Goal: Download file/media: Obtain a digital file from the website

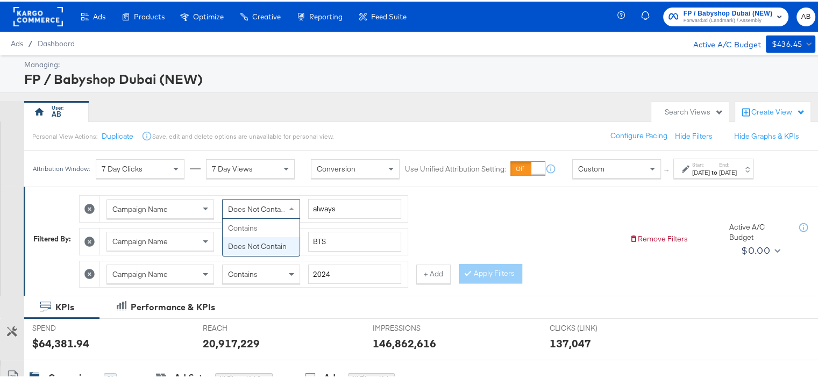
click at [268, 210] on span "Does Not Contain" at bounding box center [257, 208] width 59 height 10
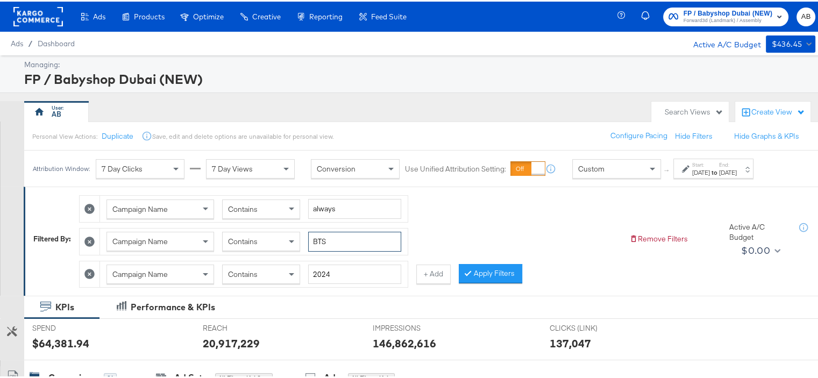
click at [321, 240] on input "BTS" at bounding box center [354, 240] width 93 height 20
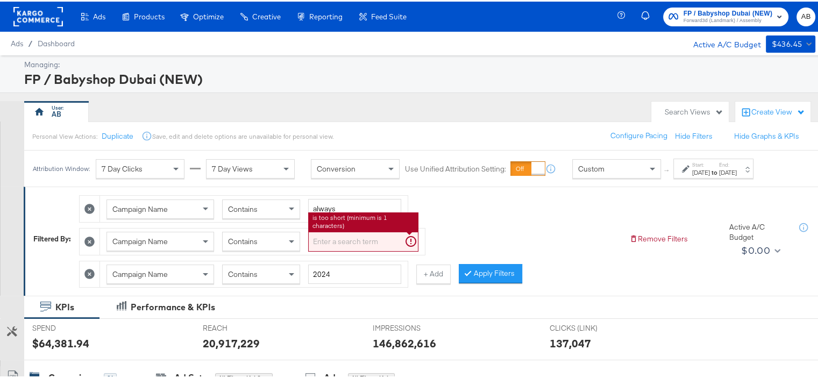
click at [84, 238] on div at bounding box center [90, 240] width 20 height 26
click at [91, 239] on icon at bounding box center [89, 240] width 10 height 10
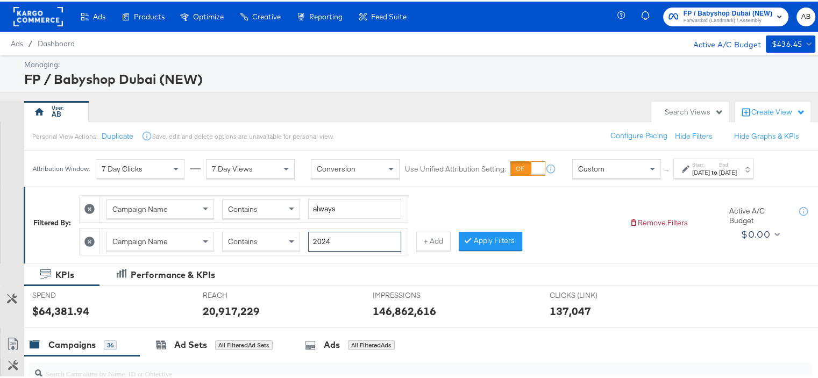
click at [341, 239] on input "2024" at bounding box center [354, 240] width 93 height 20
type input "2025"
click at [501, 242] on button "Apply Filters" at bounding box center [489, 239] width 63 height 19
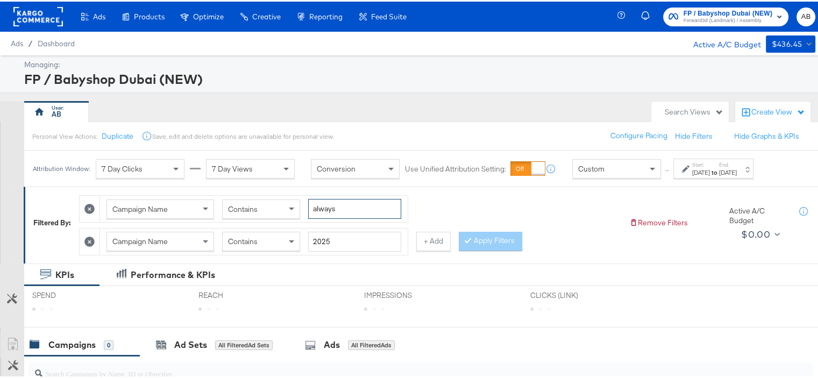
click at [358, 209] on input "always" at bounding box center [354, 207] width 93 height 20
type input "always-on"
click at [496, 239] on button "Apply Filters" at bounding box center [489, 239] width 63 height 19
click at [736, 167] on div "[DATE]" at bounding box center [728, 171] width 18 height 9
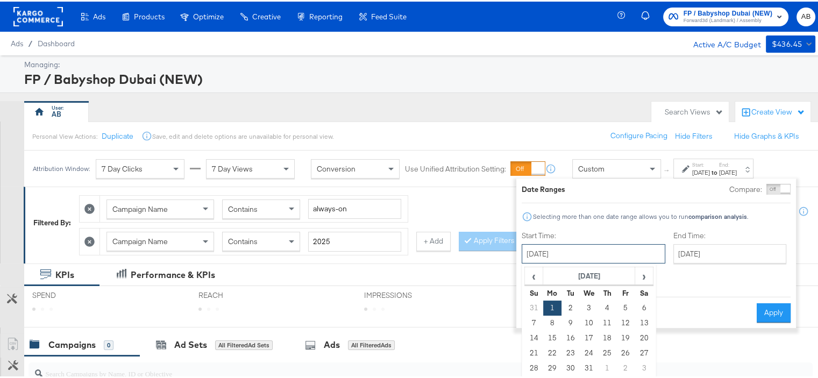
click at [602, 255] on input "[DATE]" at bounding box center [593, 251] width 144 height 19
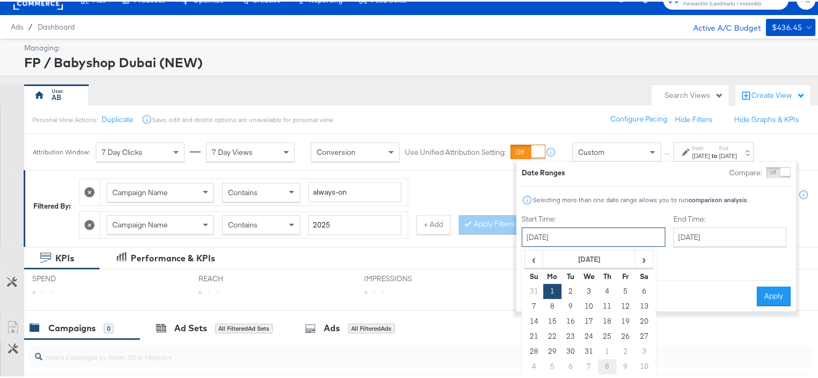
scroll to position [107, 0]
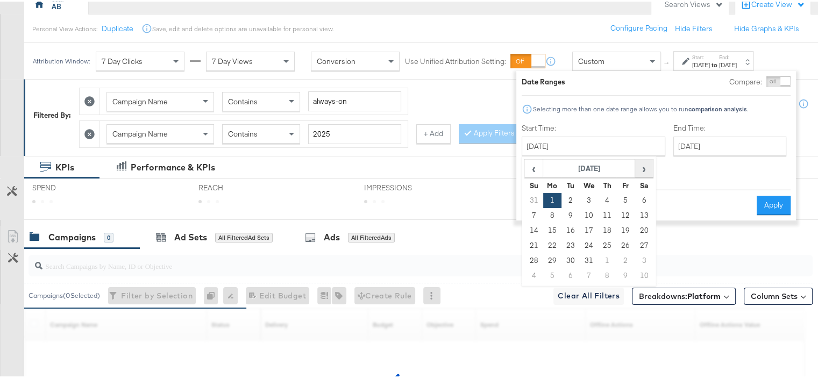
click at [642, 169] on span "›" at bounding box center [643, 167] width 17 height 16
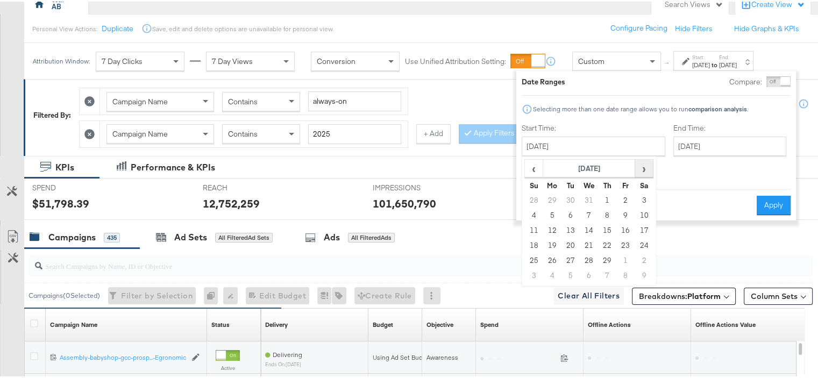
click at [642, 169] on span "›" at bounding box center [643, 167] width 17 height 16
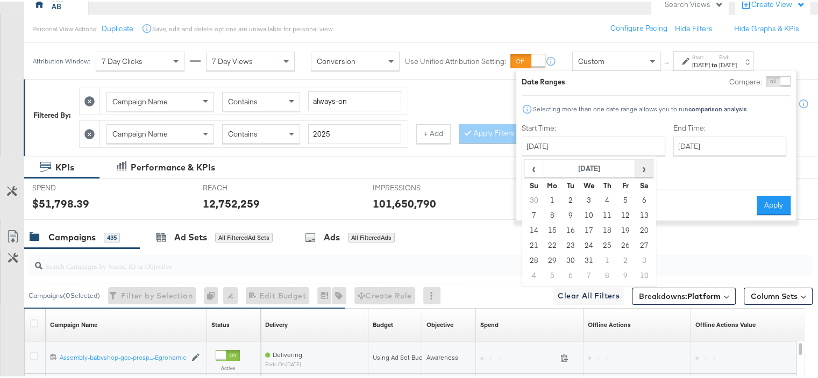
click at [642, 169] on span "›" at bounding box center [643, 167] width 17 height 16
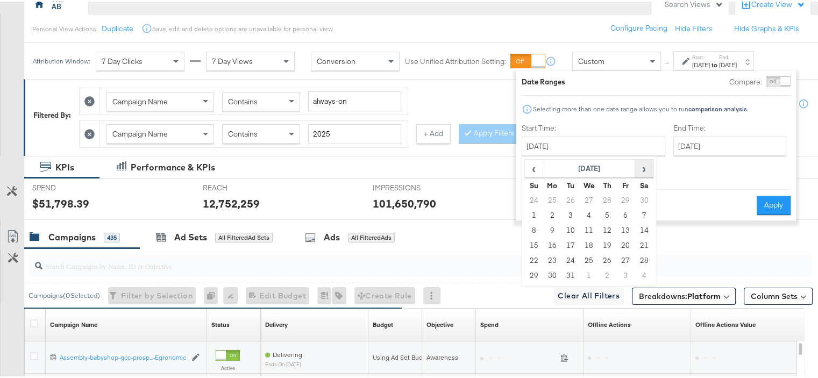
click at [642, 169] on span "›" at bounding box center [643, 167] width 17 height 16
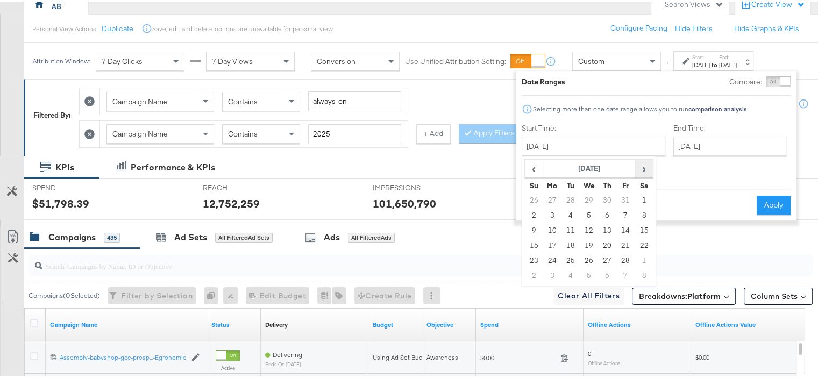
click at [642, 169] on span "›" at bounding box center [643, 167] width 17 height 16
click at [645, 196] on td "1" at bounding box center [643, 198] width 18 height 15
type input "[DATE]"
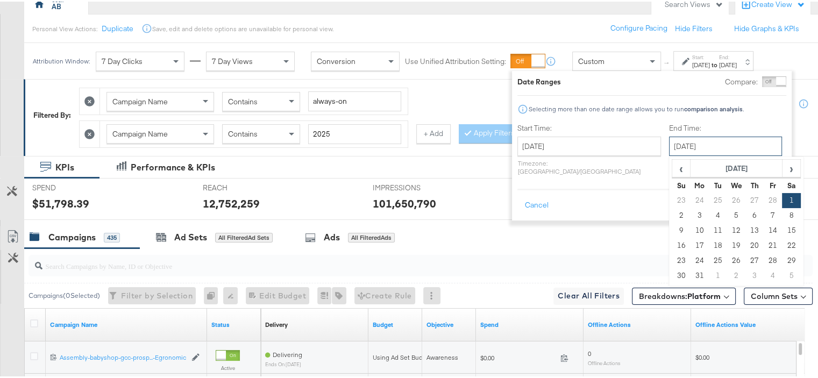
click at [699, 144] on input "[DATE]" at bounding box center [725, 144] width 113 height 19
click at [783, 169] on span "›" at bounding box center [791, 167] width 17 height 16
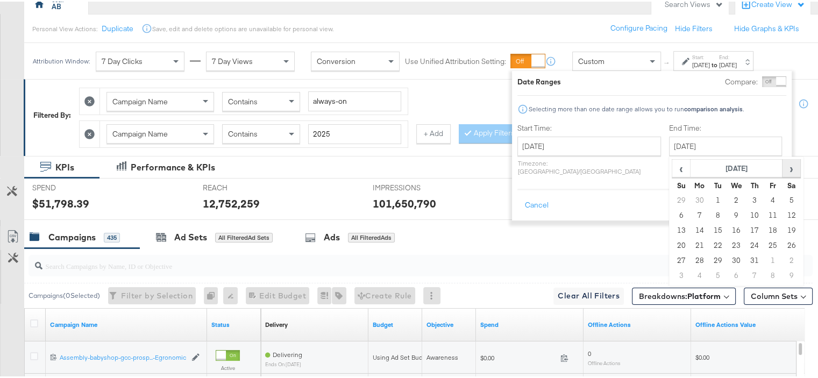
click at [783, 169] on span "›" at bounding box center [791, 167] width 17 height 16
click at [672, 269] on td "31" at bounding box center [681, 274] width 18 height 15
type input "[DATE]"
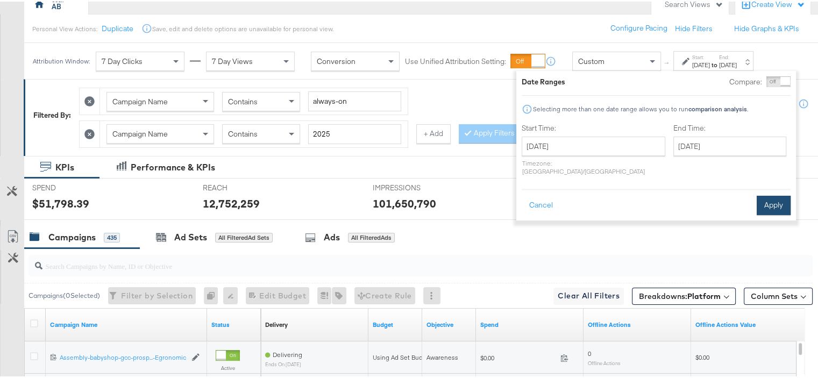
click at [769, 194] on button "Apply" at bounding box center [773, 203] width 34 height 19
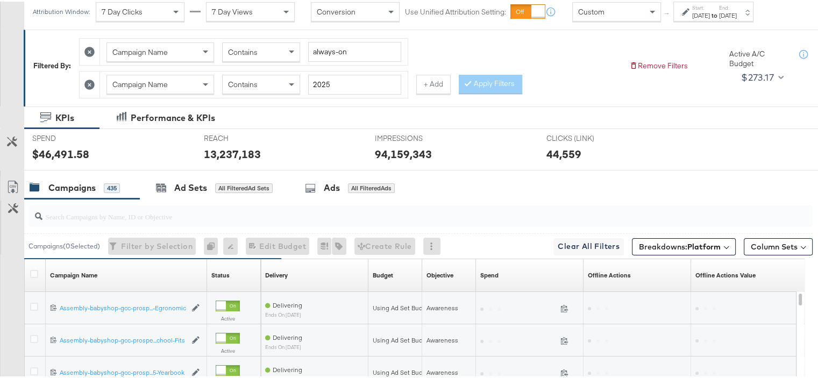
scroll to position [161, 0]
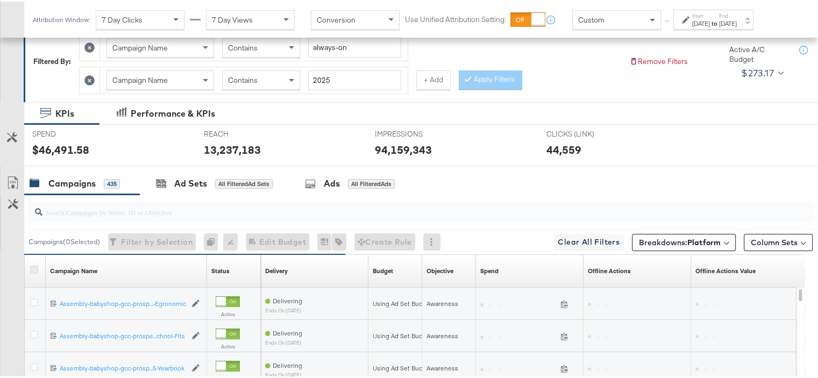
click at [32, 269] on icon at bounding box center [34, 268] width 8 height 8
click at [0, 0] on input "checkbox" at bounding box center [0, 0] width 0 height 0
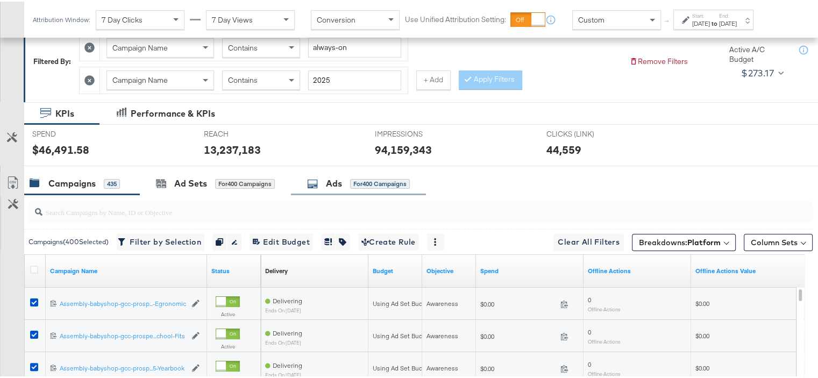
click at [345, 180] on div "Ads for 400 Campaigns" at bounding box center [358, 182] width 103 height 12
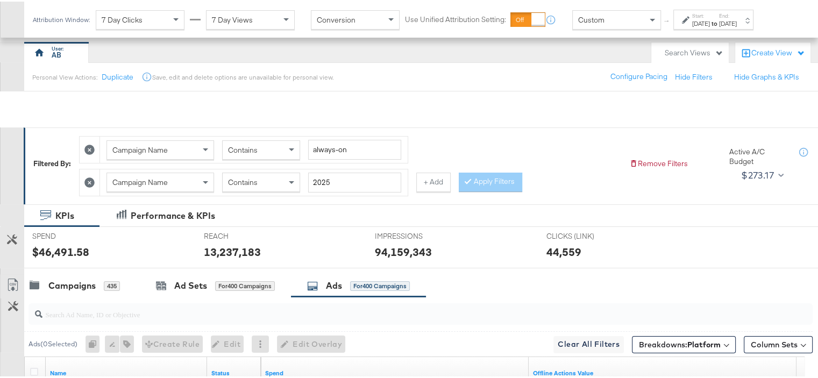
scroll to position [0, 0]
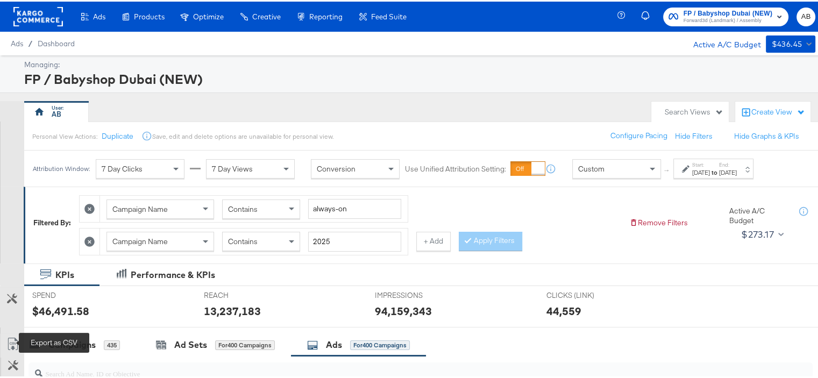
click at [13, 336] on icon at bounding box center [12, 342] width 13 height 13
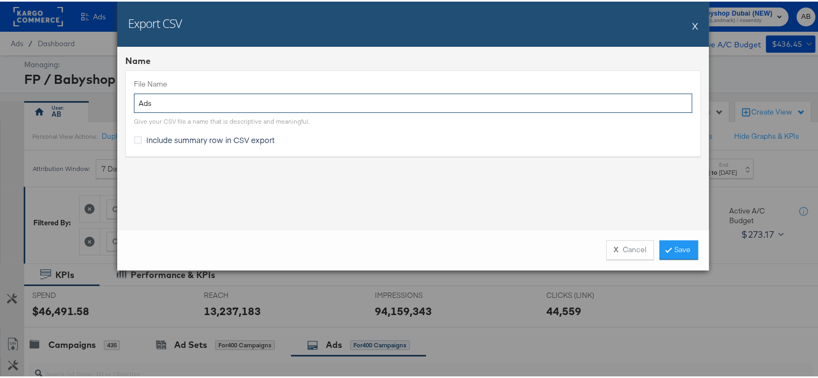
click at [140, 106] on input "Ads" at bounding box center [413, 102] width 558 height 20
type input "Stitcher-Mar-Aug"
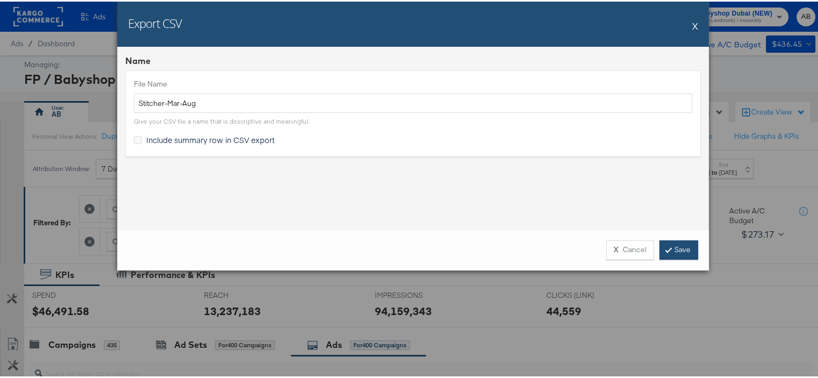
click at [667, 248] on link "Save" at bounding box center [678, 248] width 39 height 19
